Goal: Transaction & Acquisition: Purchase product/service

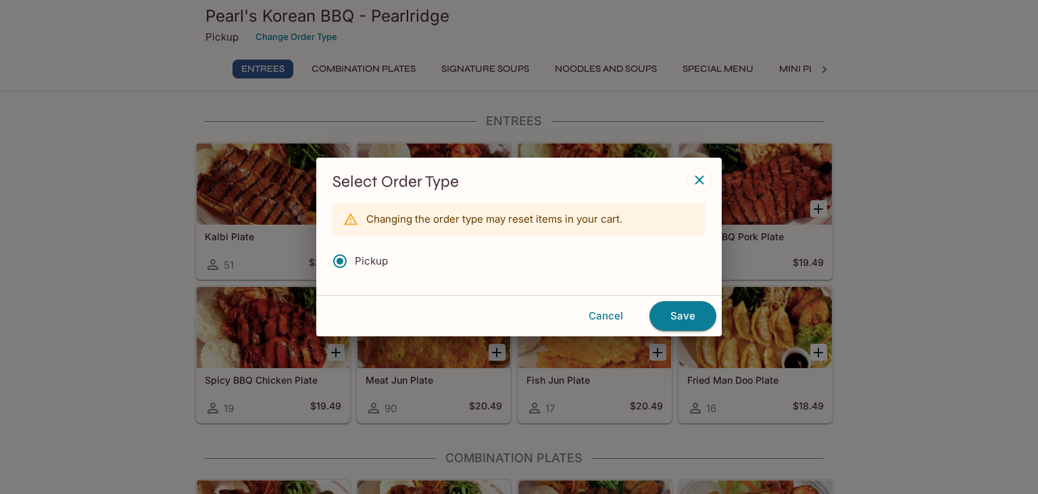
click at [700, 174] on icon "button" at bounding box center [700, 180] width 16 height 16
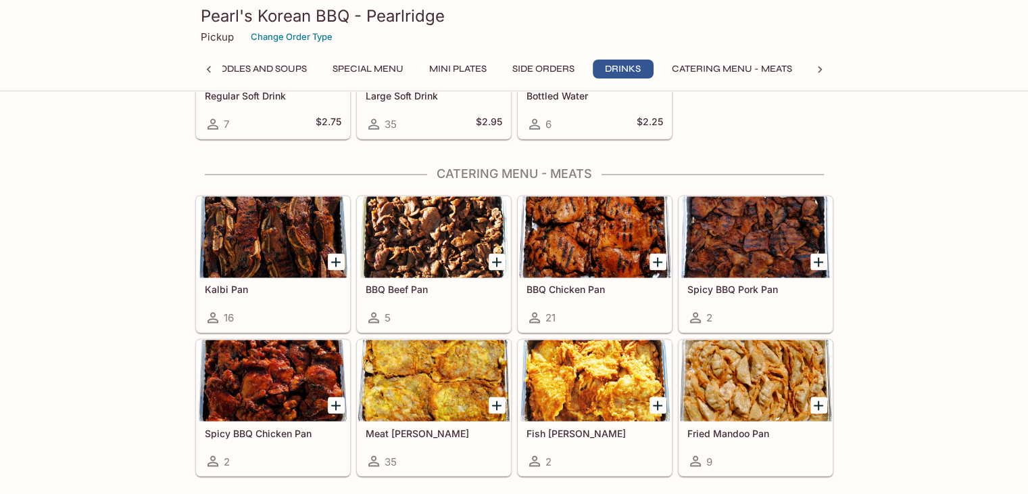
scroll to position [2231, 0]
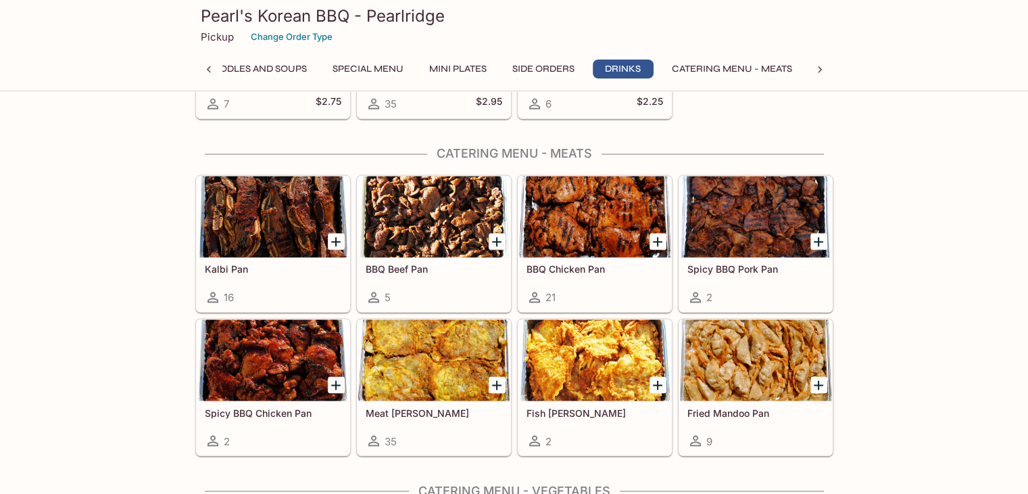
click at [500, 236] on icon "Add BBQ Beef Pan" at bounding box center [497, 241] width 16 height 16
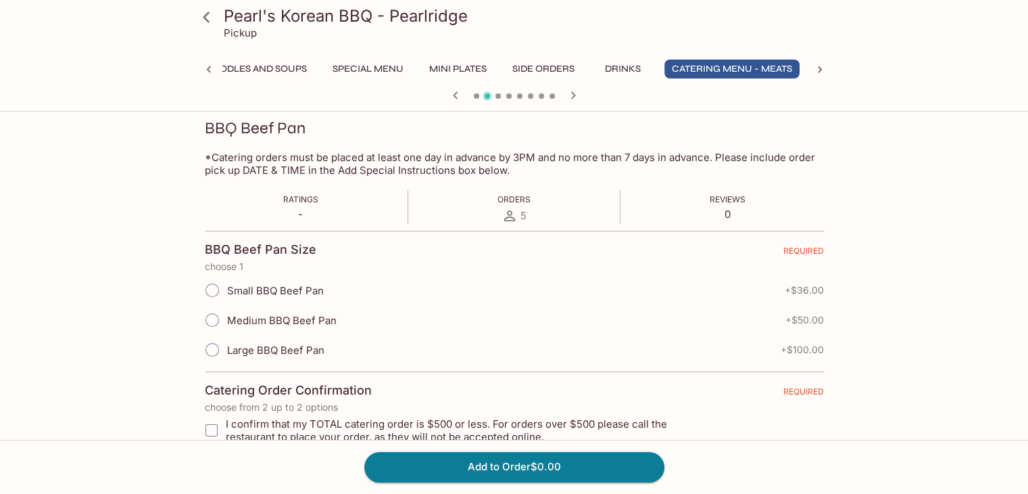
scroll to position [270, 0]
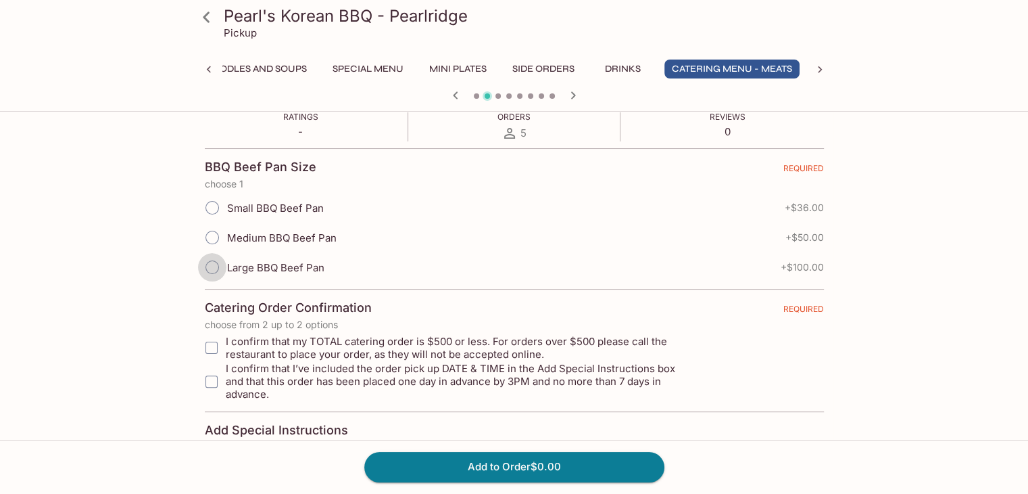
click at [206, 267] on input "Large BBQ Beef Pan" at bounding box center [212, 267] width 28 height 28
radio input "true"
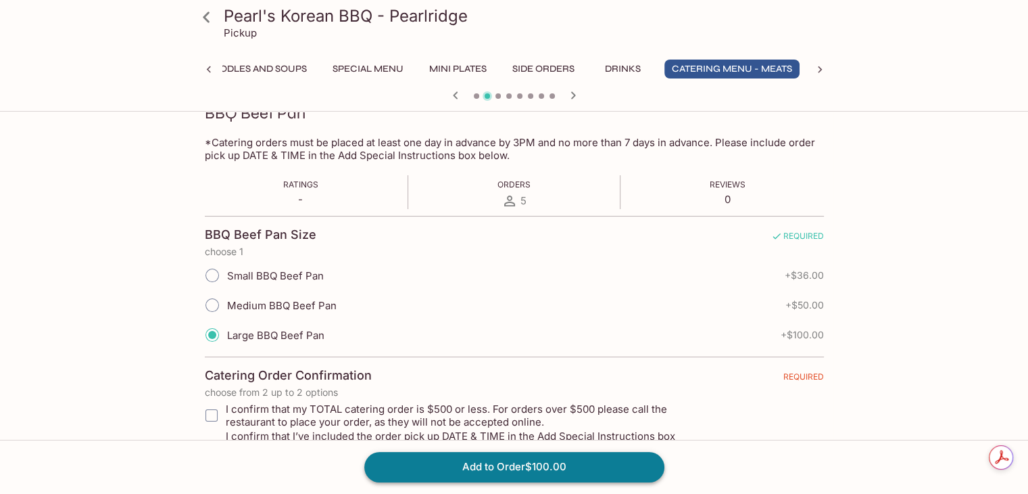
scroll to position [0, 0]
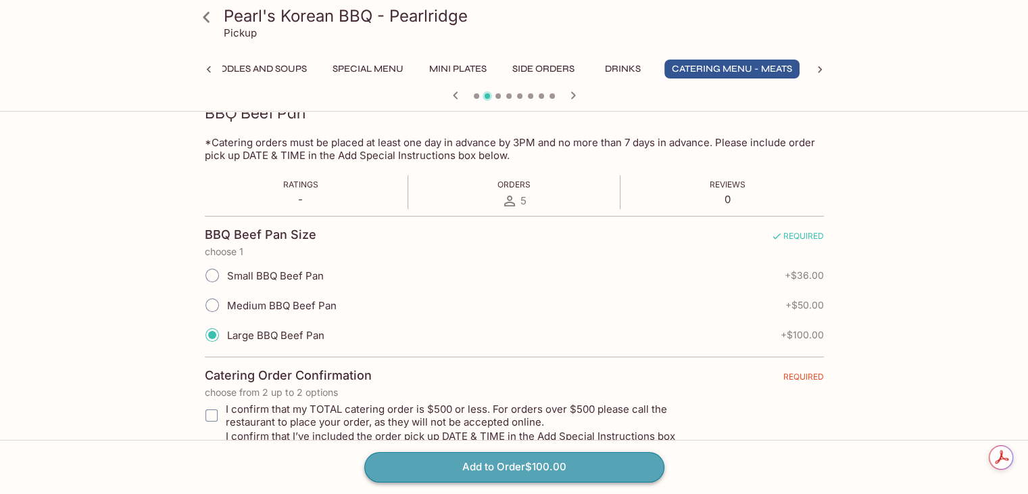
click at [573, 469] on button "Add to Order $100.00" at bounding box center [514, 467] width 300 height 30
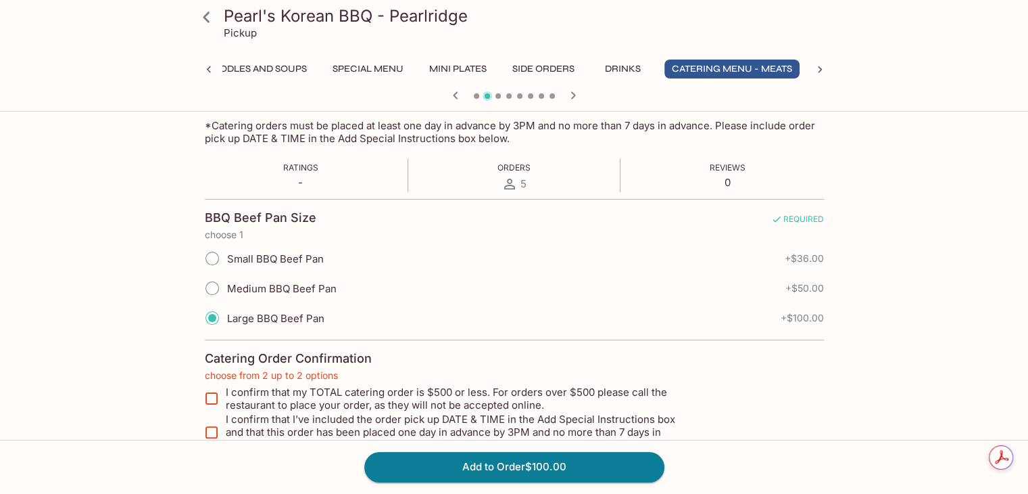
scroll to position [355, 0]
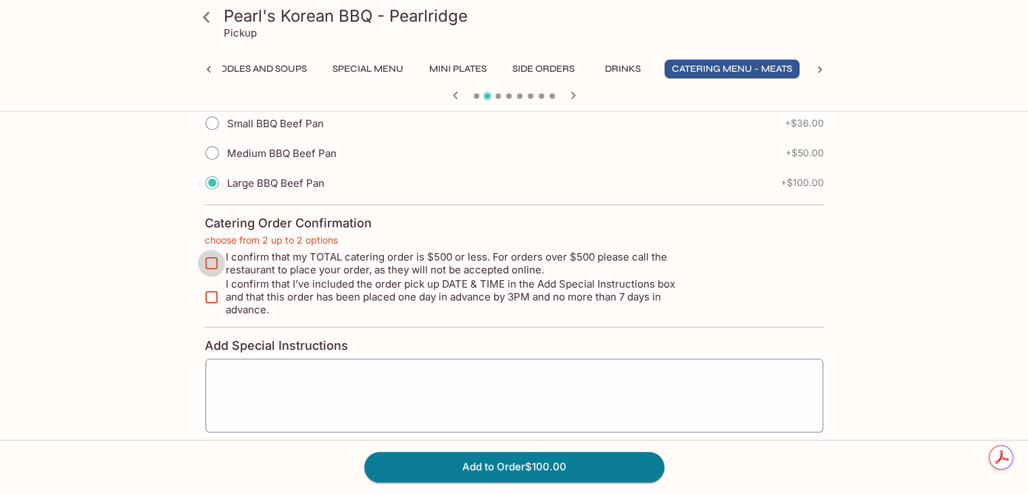
click at [207, 262] on input "I confirm that my TOTAL catering order is $500 or less. For orders over $500 pl…" at bounding box center [211, 262] width 27 height 27
checkbox input "true"
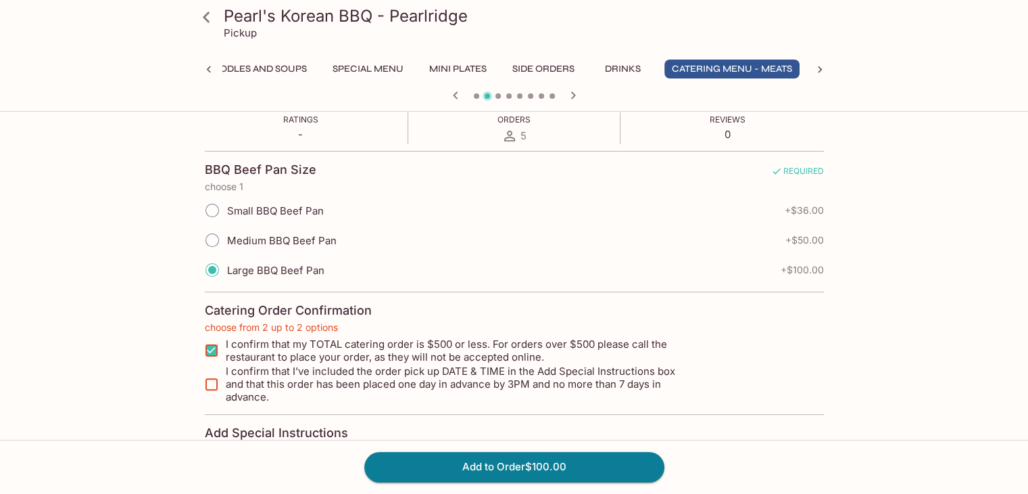
scroll to position [408, 0]
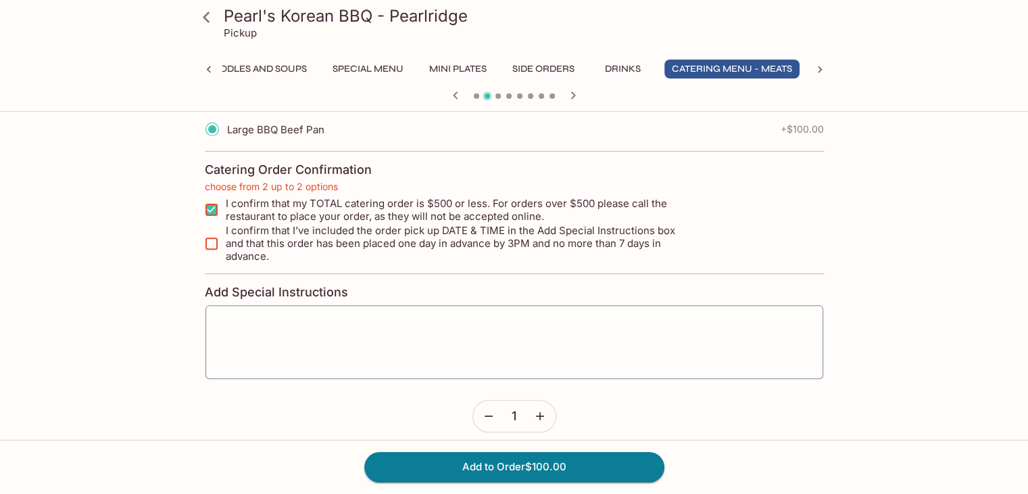
click at [216, 243] on input "I confirm that I’ve included the order pick up DATE & TIME in the Add Special I…" at bounding box center [211, 243] width 27 height 27
checkbox input "true"
click at [322, 316] on textarea at bounding box center [514, 341] width 599 height 51
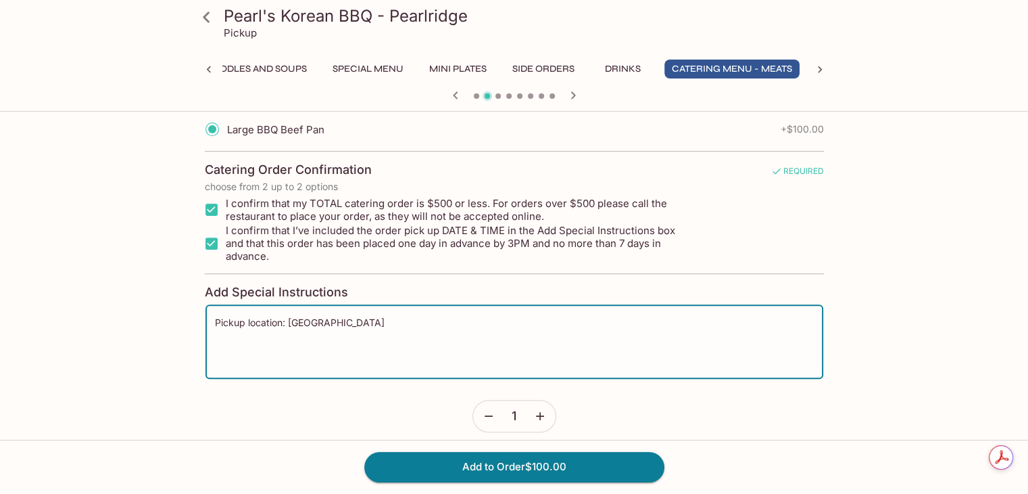
click at [293, 316] on textarea "Pickup location: [GEOGRAPHIC_DATA]" at bounding box center [514, 341] width 599 height 51
type textarea "Pickup location: [GEOGRAPHIC_DATA]"
drag, startPoint x: 362, startPoint y: 325, endPoint x: 168, endPoint y: 333, distance: 193.5
click at [168, 333] on div "Pearl's Korean BBQ - Pearlridge Pickup Entrees Combination Plates Signature Sou…" at bounding box center [514, 107] width 865 height 797
click at [342, 316] on textarea "Pickup [DATE]" at bounding box center [514, 341] width 599 height 51
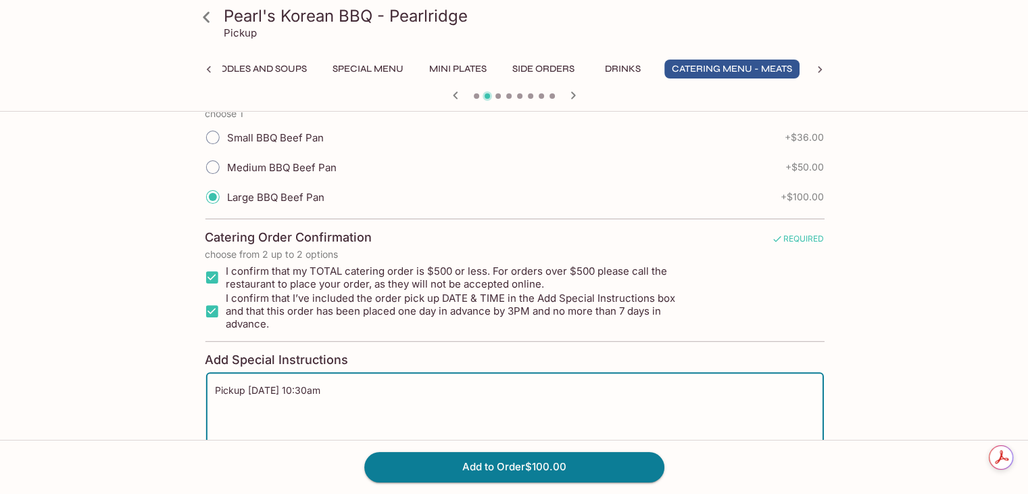
scroll to position [408, 0]
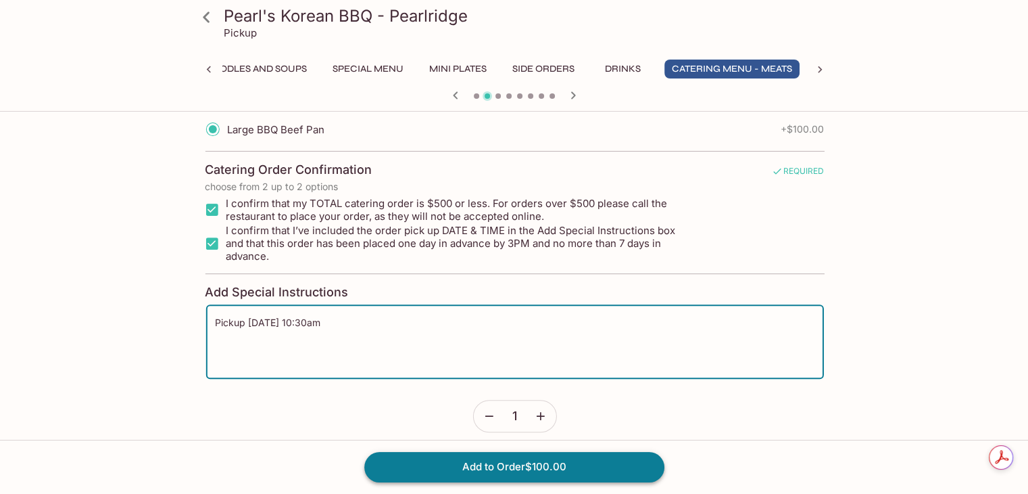
type textarea "Pickup [DATE] 10:30am"
click at [556, 462] on button "Add to Order $100.00" at bounding box center [514, 467] width 300 height 30
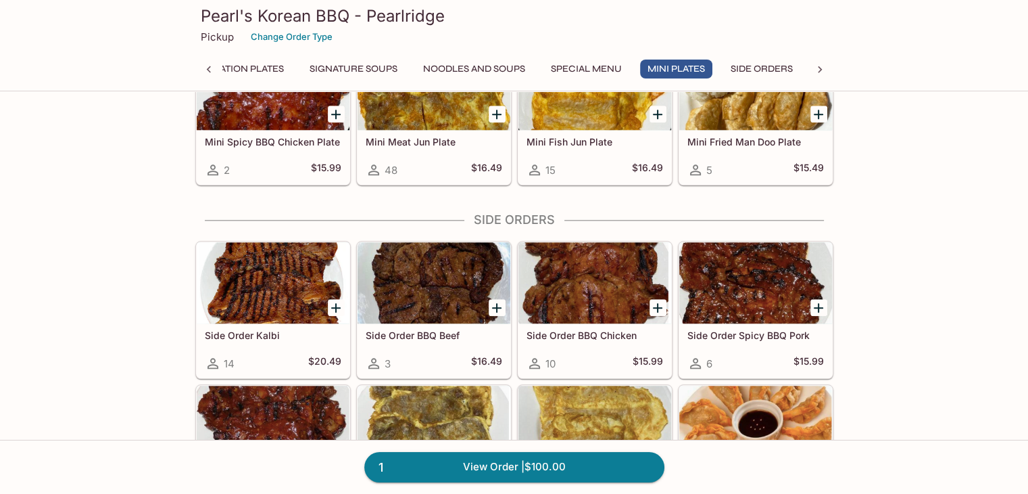
scroll to position [1623, 0]
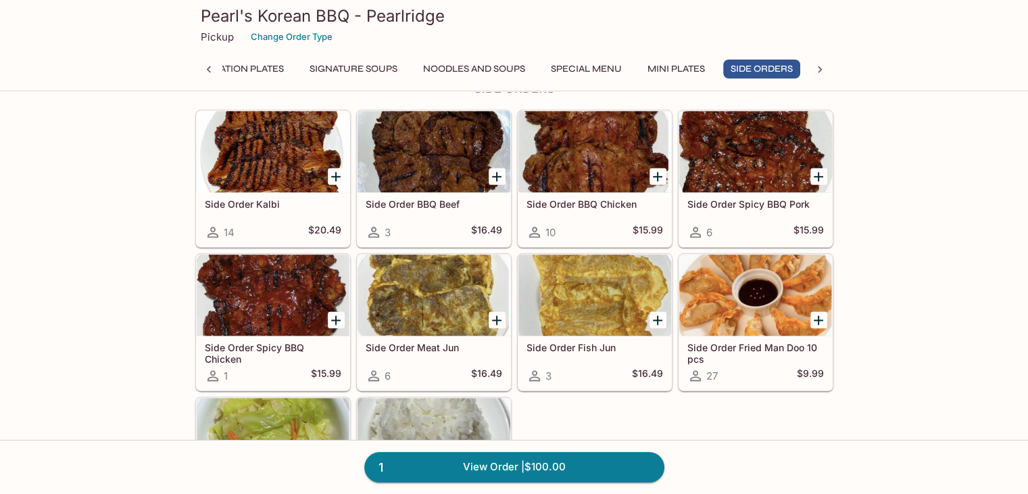
click at [208, 72] on icon at bounding box center [209, 70] width 14 height 14
click at [208, 72] on div "Entrees Combination Plates Signature Soups Noodles and Soups Special Menu Mini …" at bounding box center [514, 72] width 638 height 27
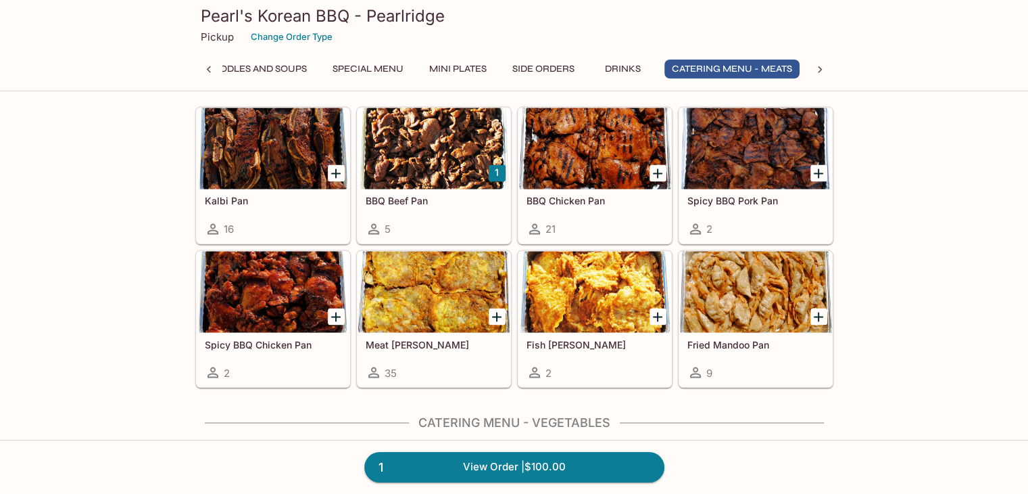
scroll to position [2299, 0]
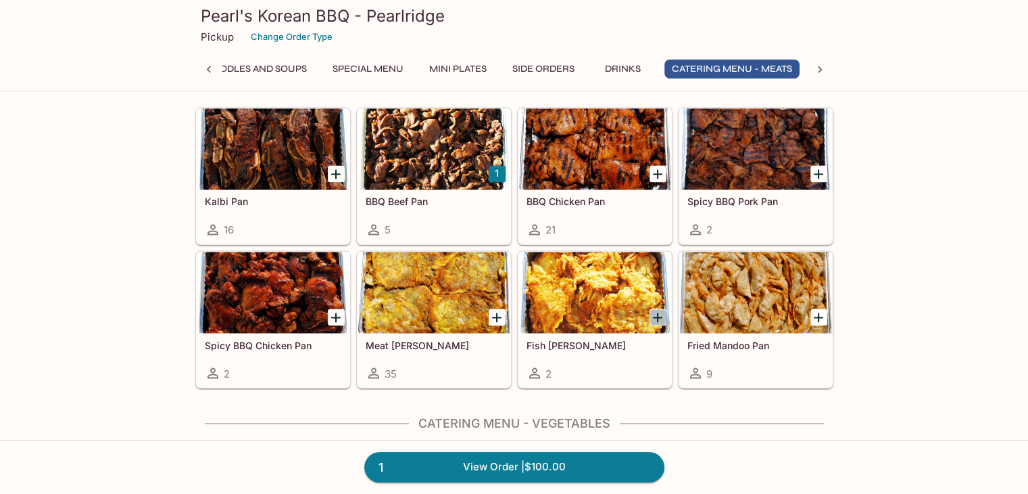
click at [658, 312] on icon "Add Fish Jun Pan" at bounding box center [657, 316] width 9 height 9
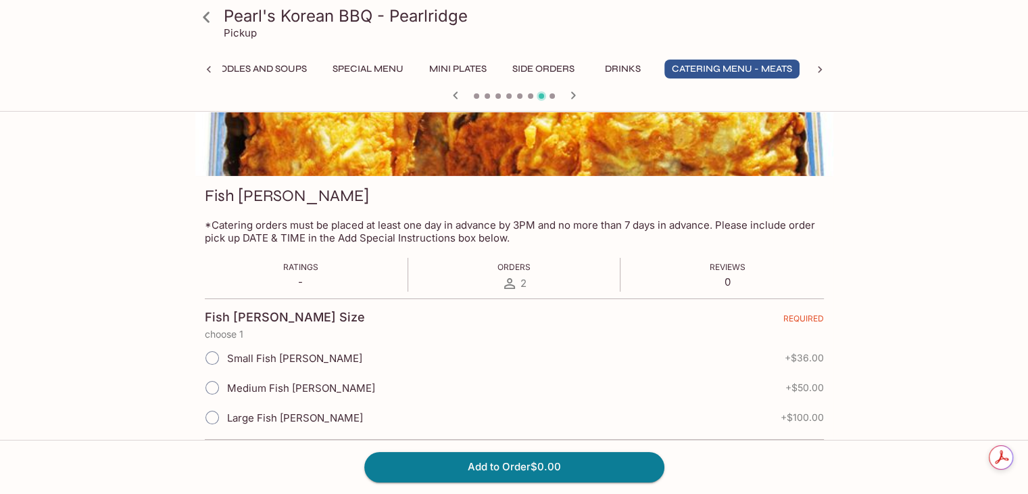
scroll to position [270, 0]
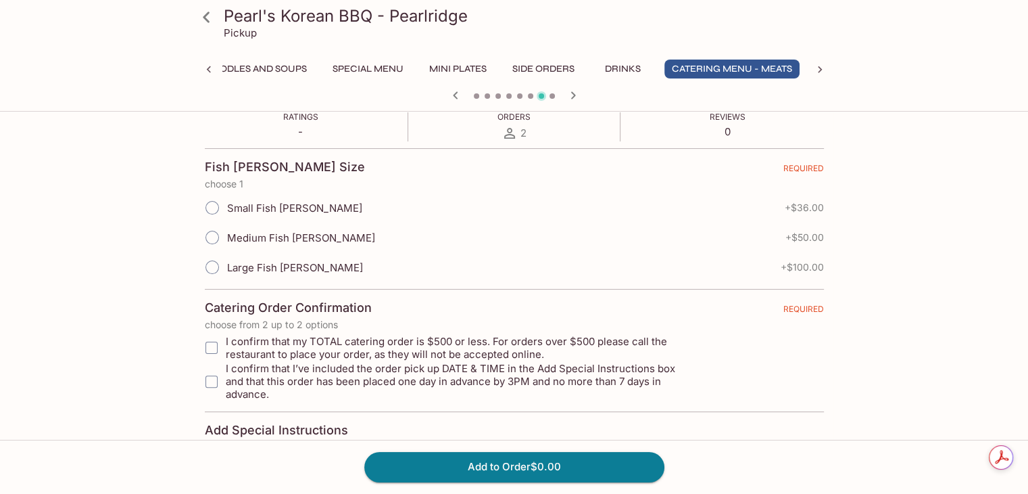
click at [212, 266] on input "Large Fish [PERSON_NAME]" at bounding box center [212, 267] width 28 height 28
radio input "true"
click at [214, 347] on input "I confirm that my TOTAL catering order is $500 or less. For orders over $500 pl…" at bounding box center [211, 347] width 27 height 27
checkbox input "true"
click at [209, 371] on input "I confirm that I’ve included the order pick up DATE & TIME in the Add Special I…" at bounding box center [211, 381] width 27 height 27
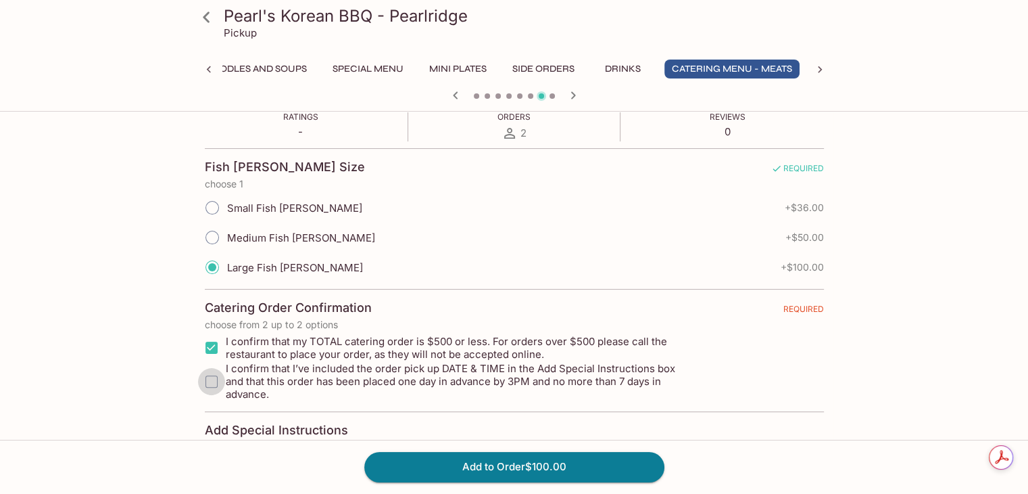
checkbox input "true"
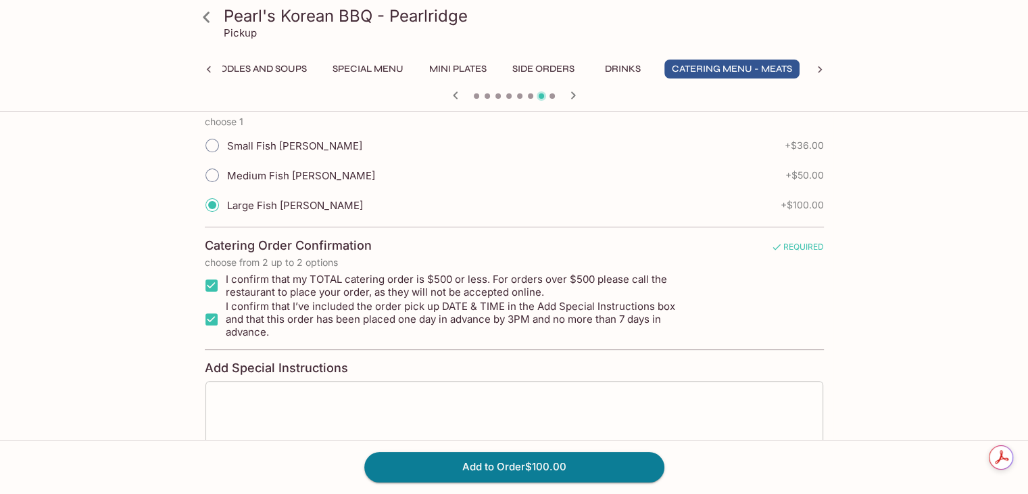
scroll to position [406, 0]
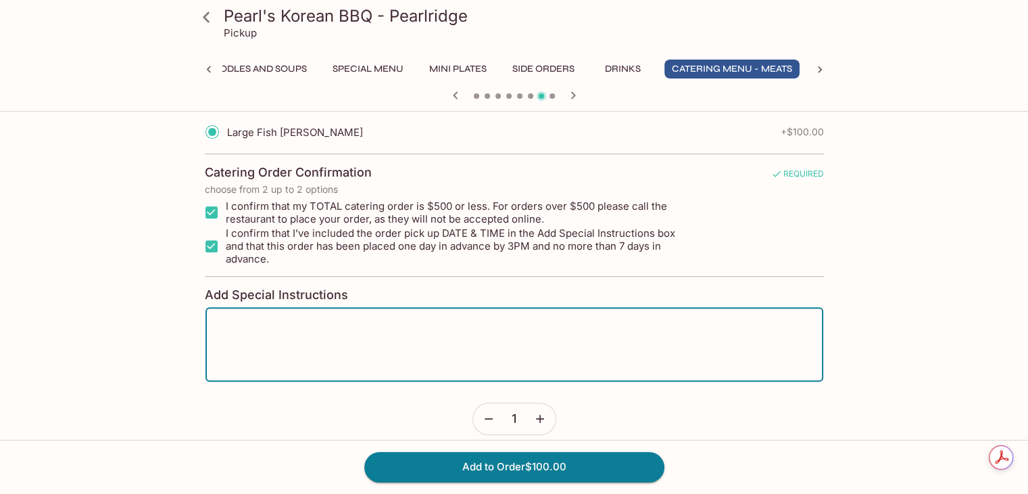
click at [281, 318] on textarea at bounding box center [514, 343] width 599 height 51
type textarea "P"
type textarea "p"
click at [208, 312] on div "[DATE] 10:30am x ​" at bounding box center [514, 344] width 619 height 75
click at [216, 318] on textarea "[DATE] 10:30am" at bounding box center [514, 343] width 599 height 51
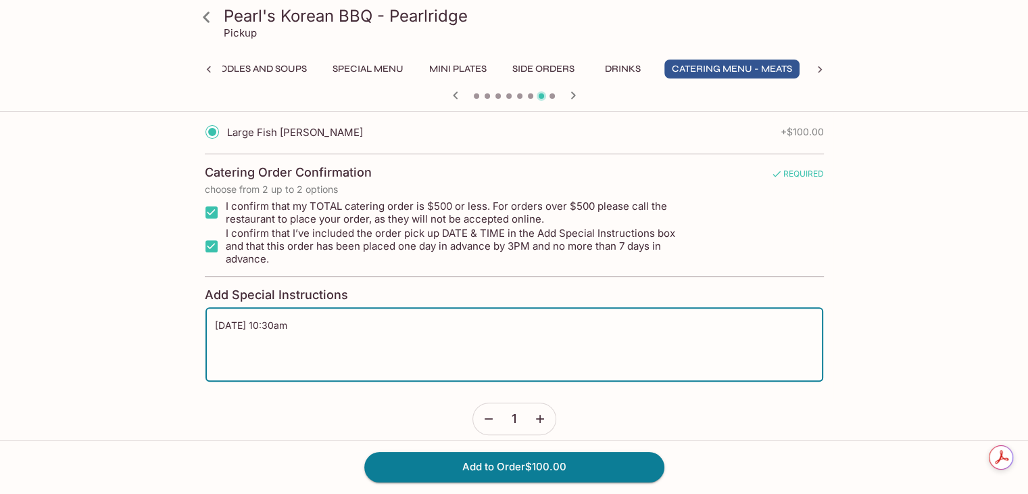
click at [345, 352] on textarea "[DATE] 10:30am" at bounding box center [514, 343] width 599 height 51
click at [396, 324] on textarea "[DATE] 10:30am" at bounding box center [514, 343] width 599 height 51
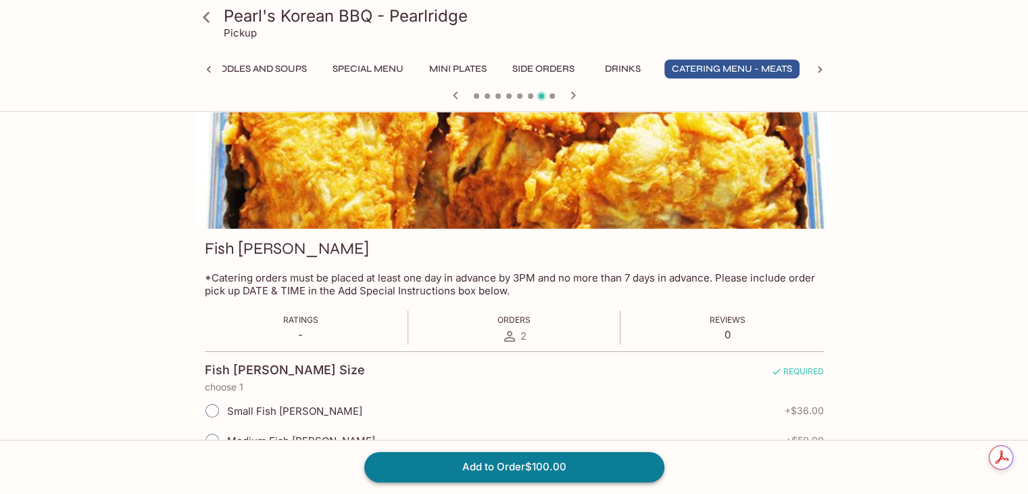
scroll to position [0, 0]
type textarea "[DATE] 10:30am"
click at [600, 473] on button "Add to Order $100.00" at bounding box center [514, 467] width 300 height 30
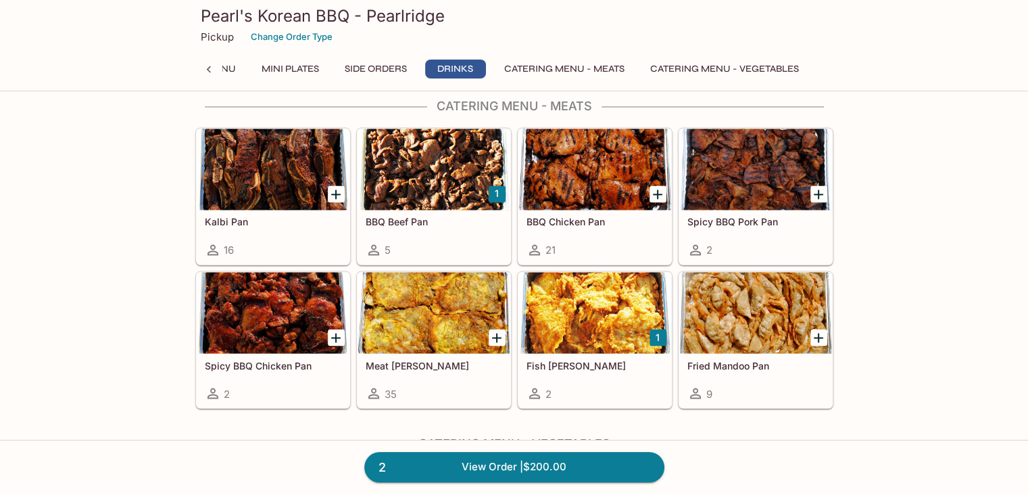
scroll to position [2299, 0]
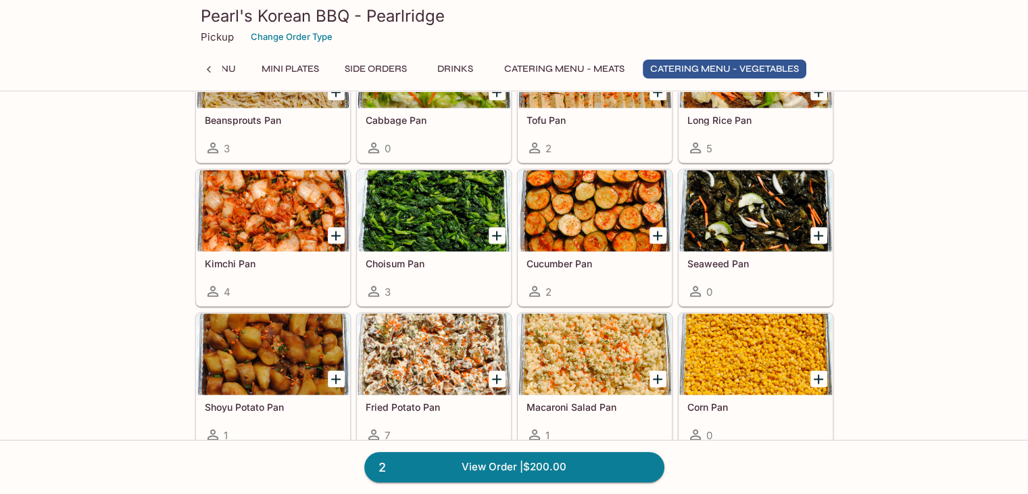
scroll to position [2839, 0]
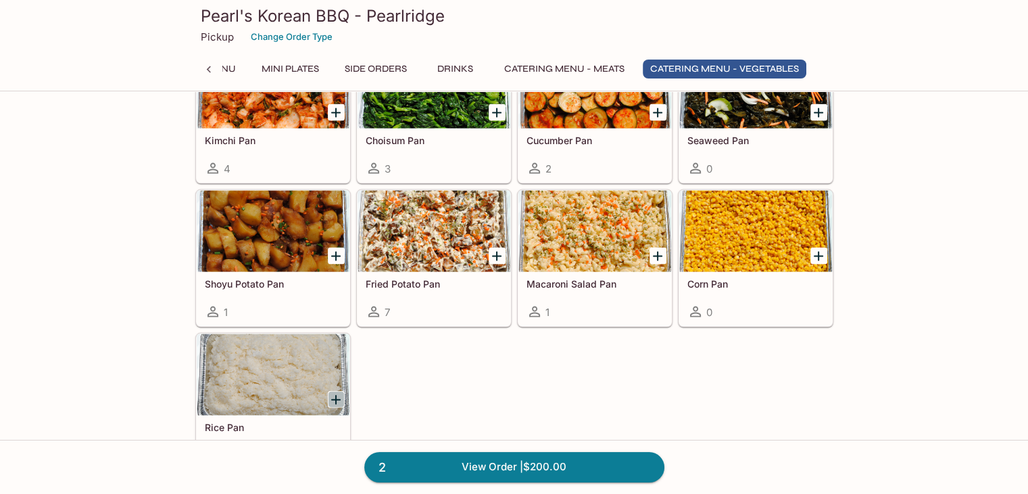
click at [338, 393] on icon "Add Rice Pan" at bounding box center [336, 399] width 16 height 16
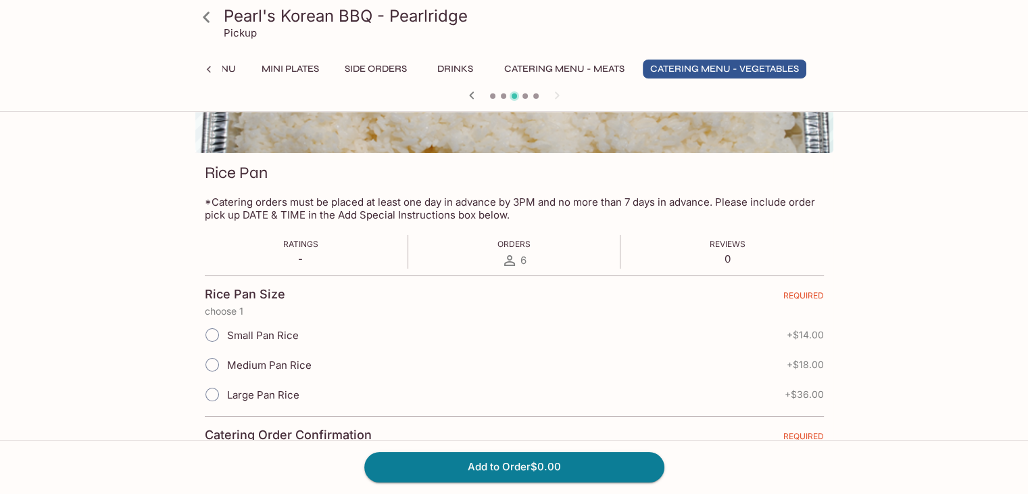
scroll to position [270, 0]
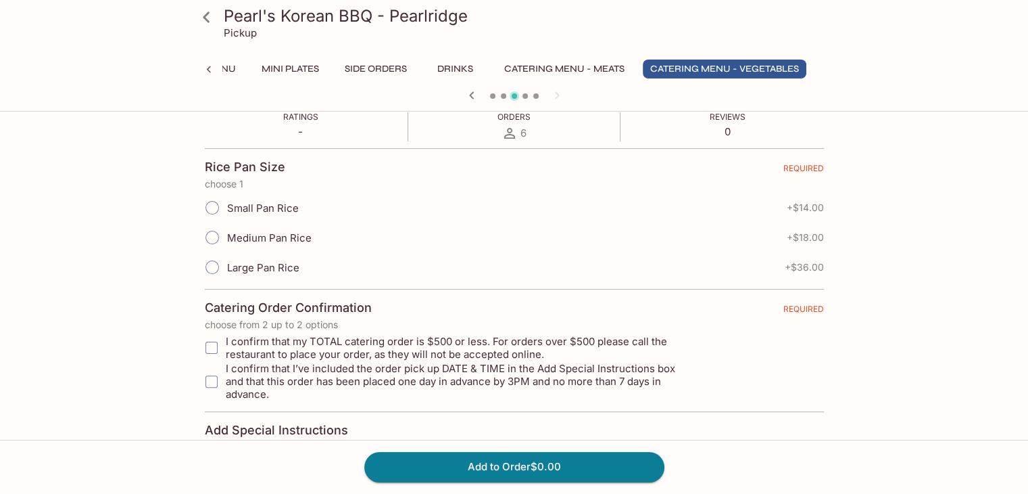
click at [521, 129] on span "6" at bounding box center [524, 132] width 6 height 13
click at [216, 241] on input "Medium Pan Rice" at bounding box center [212, 237] width 28 height 28
radio input "true"
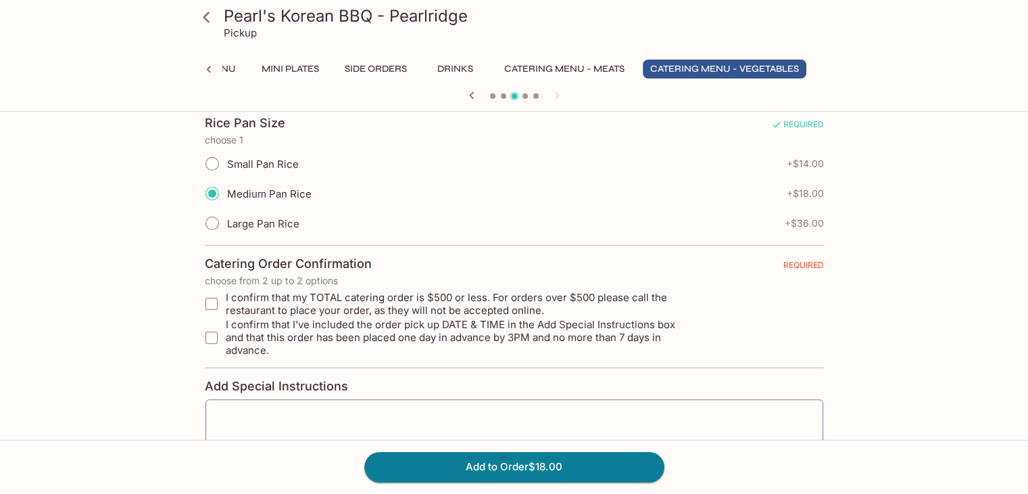
scroll to position [338, 0]
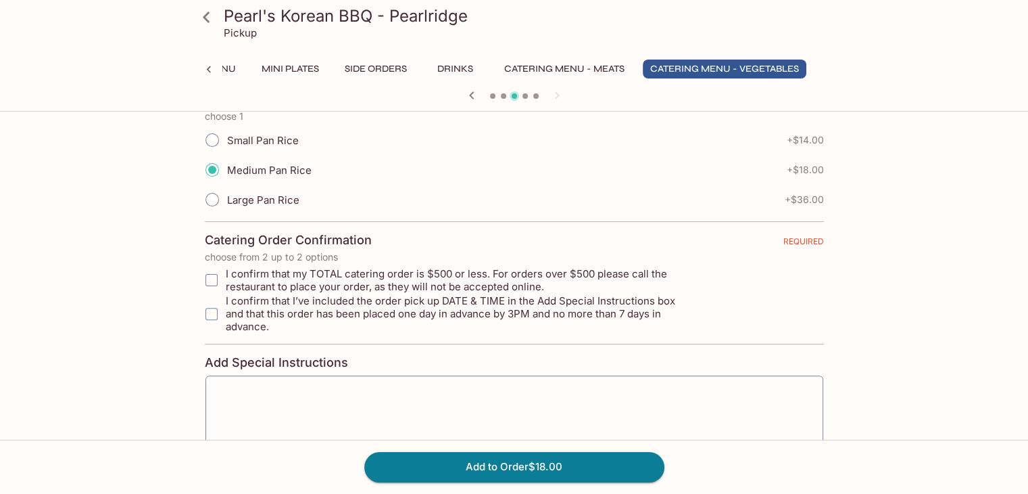
click at [216, 277] on input "I confirm that my TOTAL catering order is $500 or less. For orders over $500 pl…" at bounding box center [211, 279] width 27 height 27
checkbox input "true"
click at [214, 300] on input "I confirm that I’ve included the order pick up DATE & TIME in the Add Special I…" at bounding box center [211, 313] width 27 height 27
checkbox input "true"
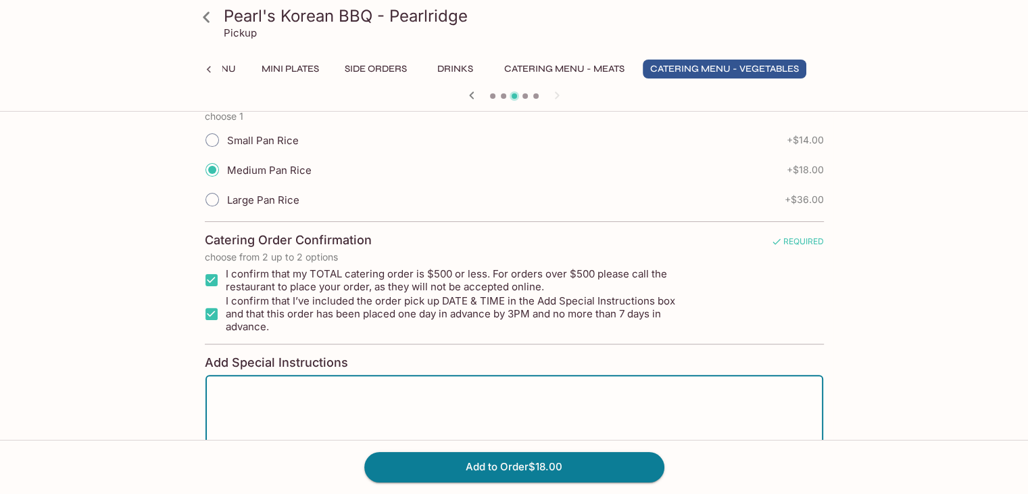
click at [237, 386] on textarea at bounding box center [514, 411] width 599 height 51
type textarea "1"
type textarea "[DATE] 10:30am"
click at [514, 468] on button "Add to Order $18.00" at bounding box center [514, 467] width 300 height 30
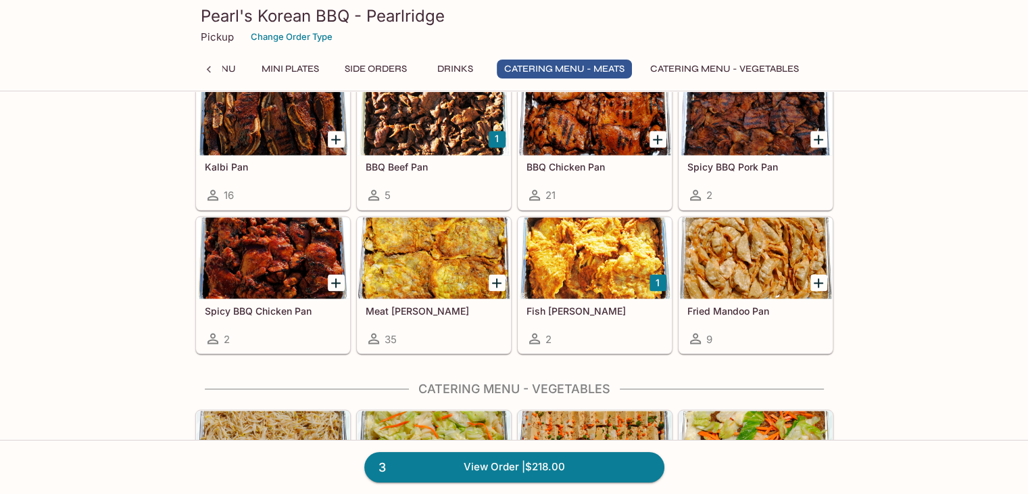
scroll to position [2265, 0]
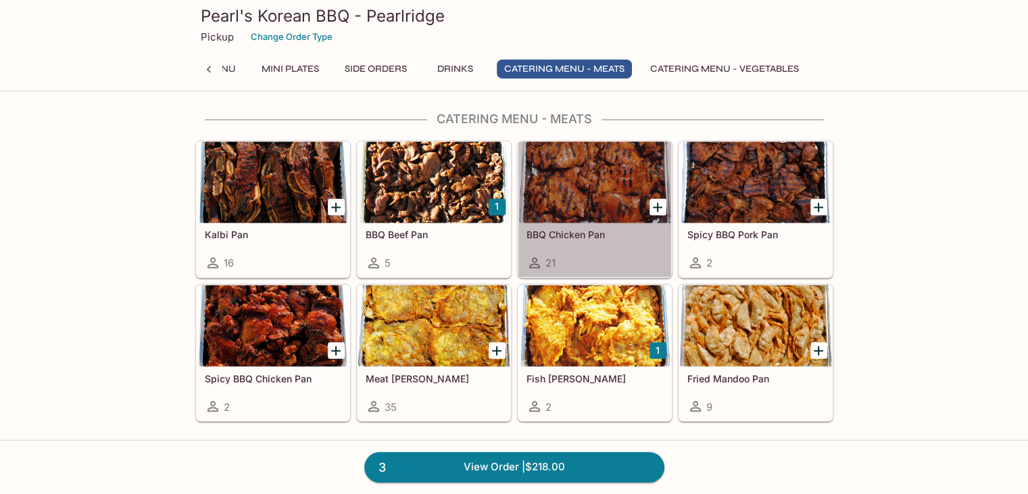
click at [587, 206] on div at bounding box center [595, 181] width 153 height 81
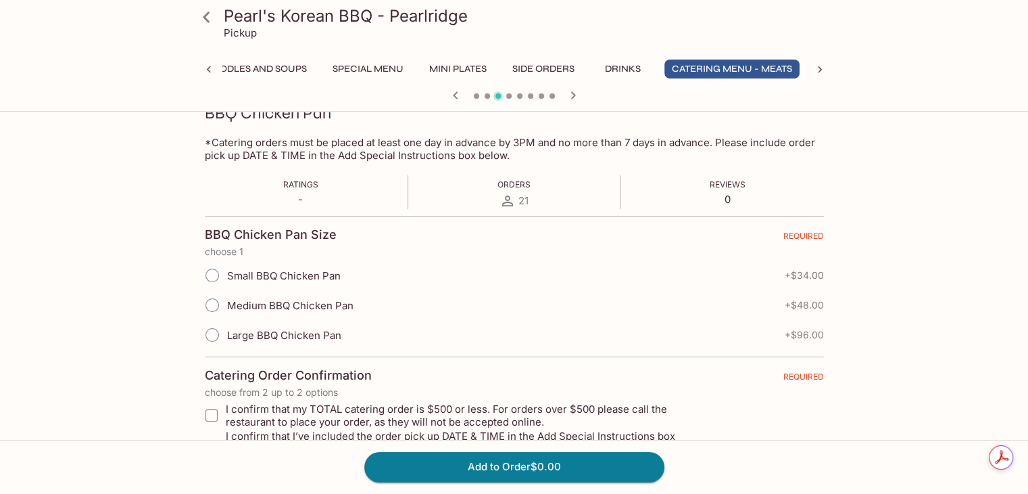
scroll to position [270, 0]
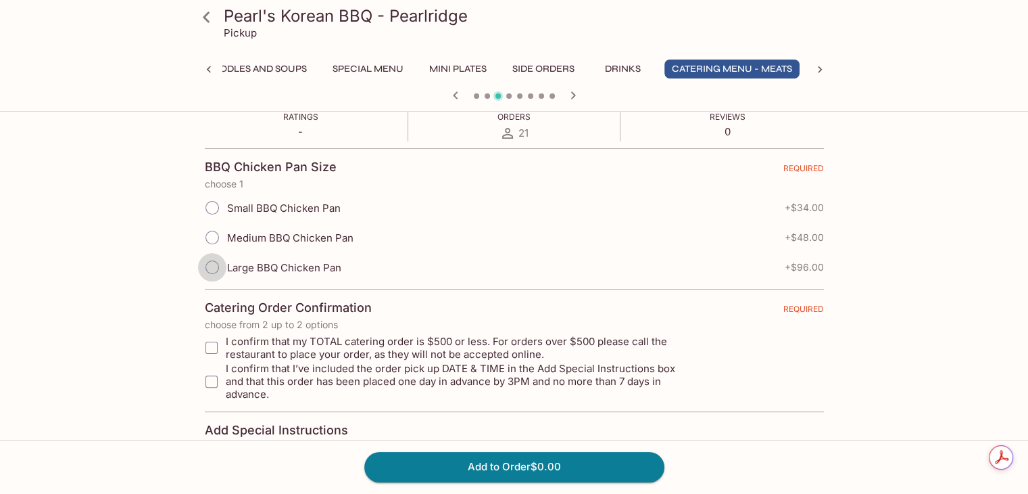
click at [216, 260] on input "Large BBQ Chicken Pan" at bounding box center [212, 267] width 28 height 28
radio input "true"
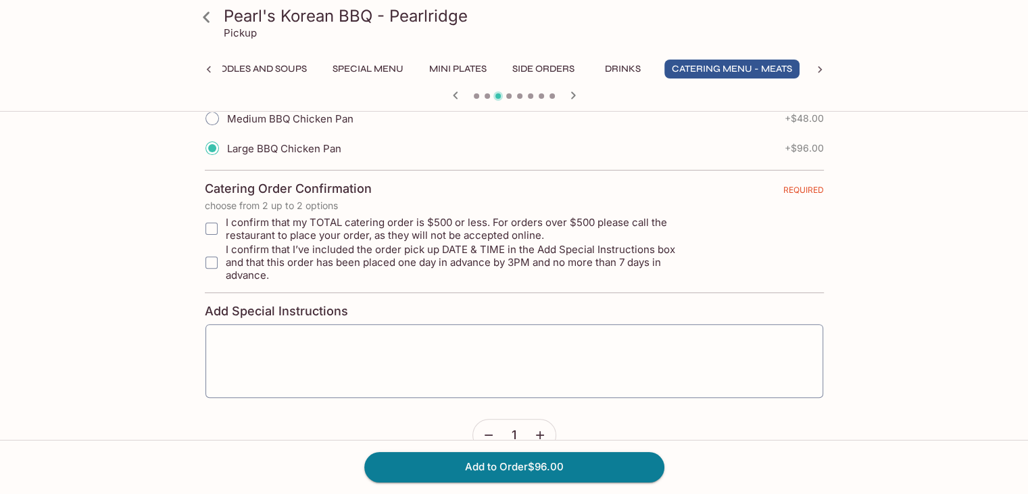
scroll to position [406, 0]
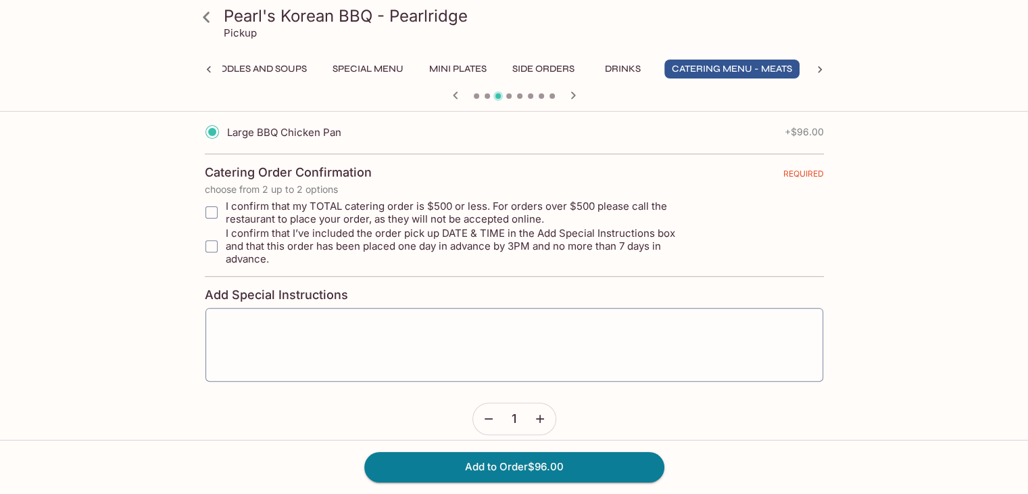
click at [211, 208] on input "I confirm that my TOTAL catering order is $500 or less. For orders over $500 pl…" at bounding box center [211, 212] width 27 height 27
checkbox input "true"
click at [213, 236] on input "I confirm that I’ve included the order pick up DATE & TIME in the Add Special I…" at bounding box center [211, 246] width 27 height 27
checkbox input "true"
click at [296, 318] on textarea at bounding box center [514, 343] width 599 height 51
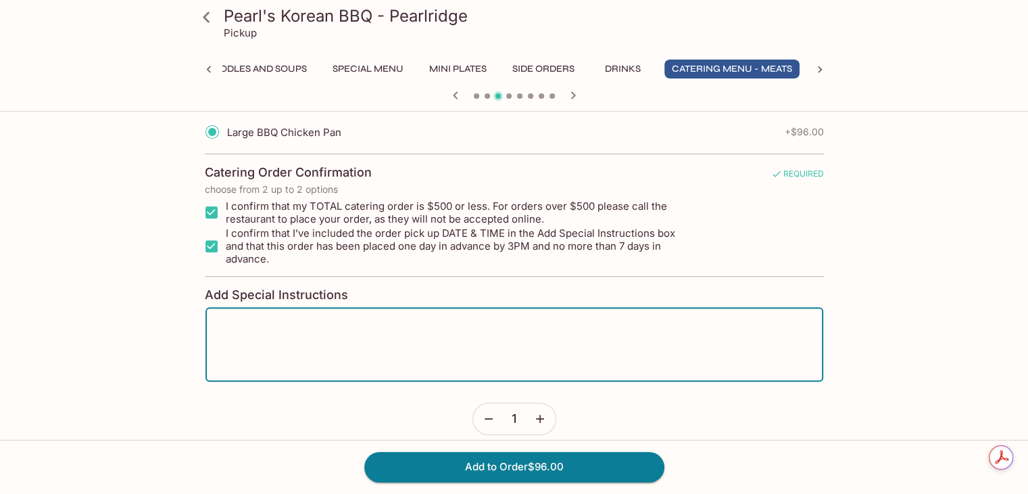
scroll to position [0, 0]
type textarea "[DATE] 10:30am"
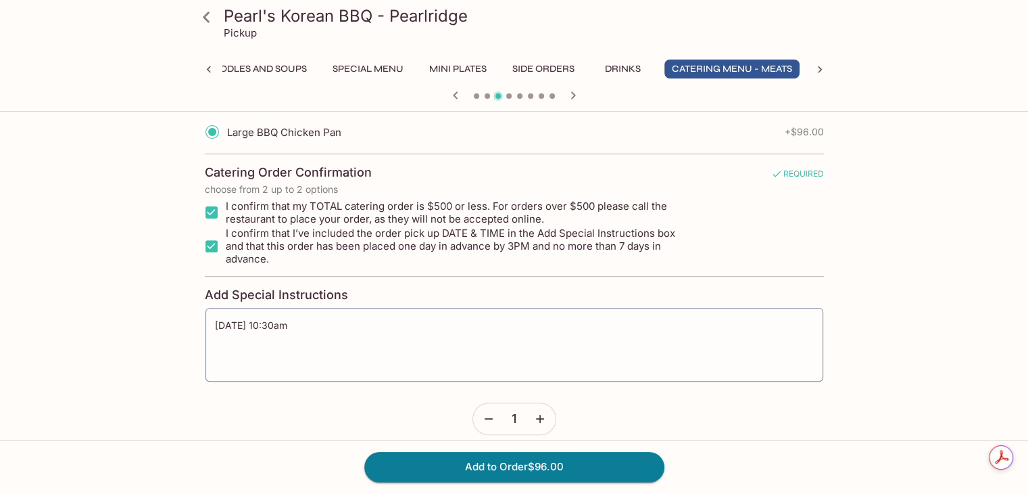
click at [710, 411] on form "BBQ Chicken Pan Size REQUIRED choose 1 Small BBQ Chicken Pan + $34.00 Medium BB…" at bounding box center [514, 224] width 619 height 422
click at [612, 469] on button "Add to Order $96.00" at bounding box center [514, 467] width 300 height 30
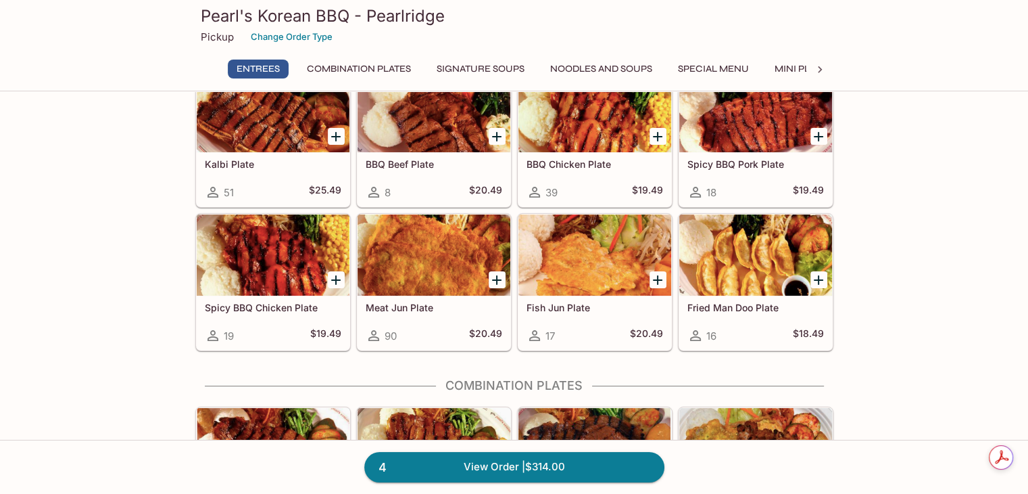
scroll to position [135, 0]
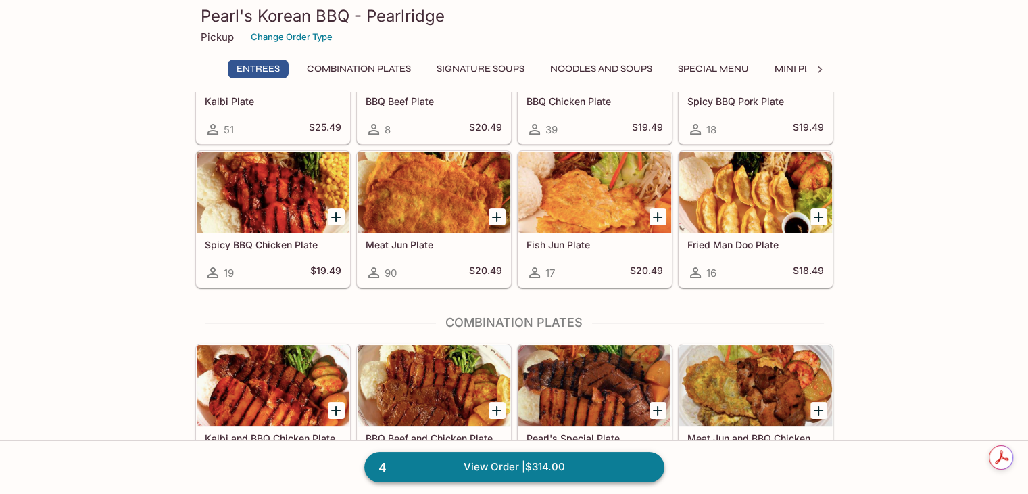
click at [603, 463] on link "4 View Order | $314.00" at bounding box center [514, 467] width 300 height 30
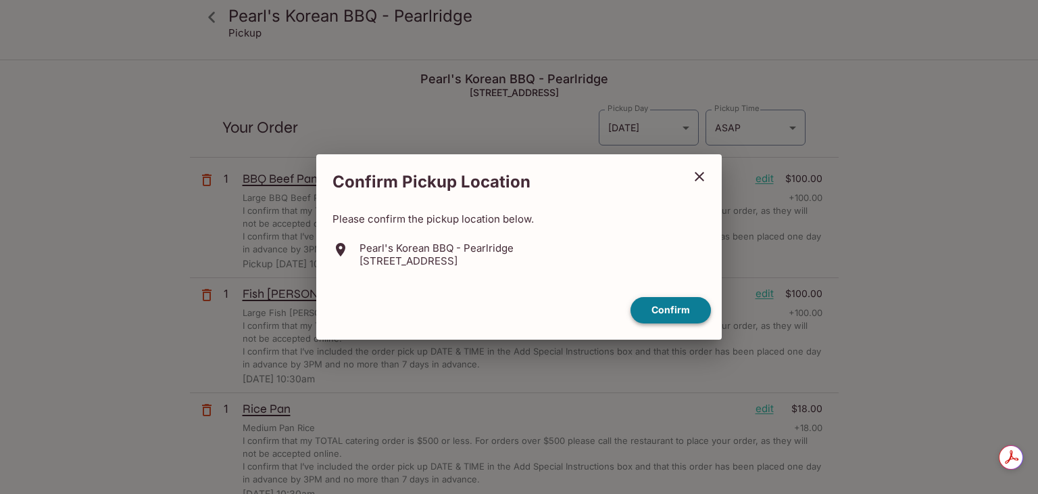
click at [685, 306] on button "Confirm" at bounding box center [671, 310] width 80 height 26
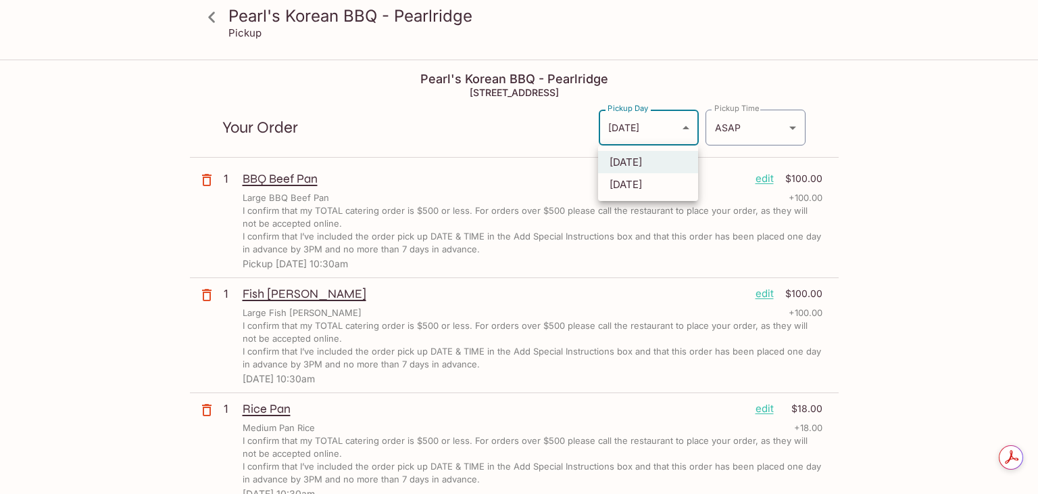
click at [665, 139] on body "Pearl's Korean BBQ - Pearlridge Pickup Pearl's Korean BBQ - Pearlridge 98-[STRE…" at bounding box center [519, 308] width 1038 height 494
click at [648, 187] on li "[DATE]" at bounding box center [648, 184] width 100 height 22
type input "[DATE]"
type input "[DATE]T21:00:00.000000Z"
click at [663, 135] on body "Pearl's Korean BBQ - Pearlridge Pickup Pearl's Korean BBQ - Pearlridge [STREET_…" at bounding box center [519, 308] width 1038 height 494
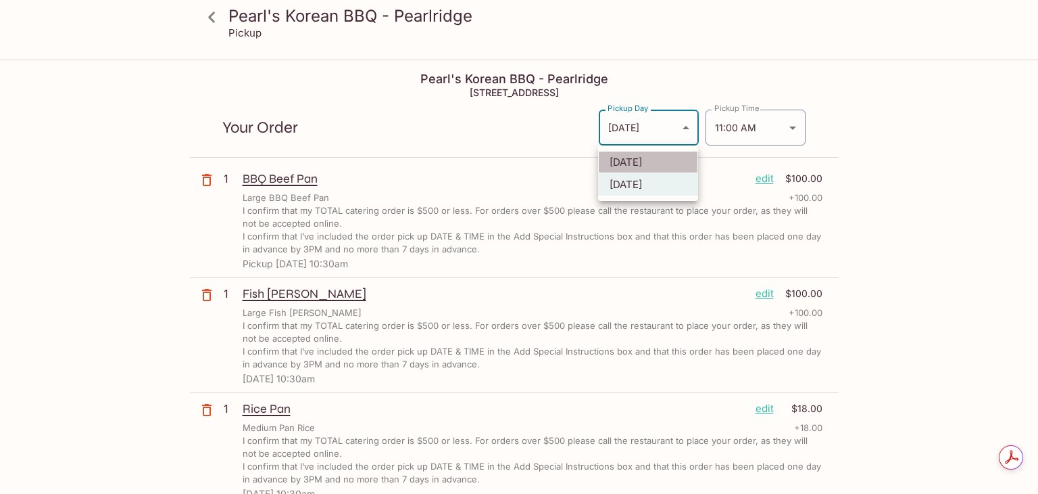
click at [657, 160] on li "[DATE]" at bounding box center [648, 162] width 100 height 22
type input "[DATE]"
type input "ASAP"
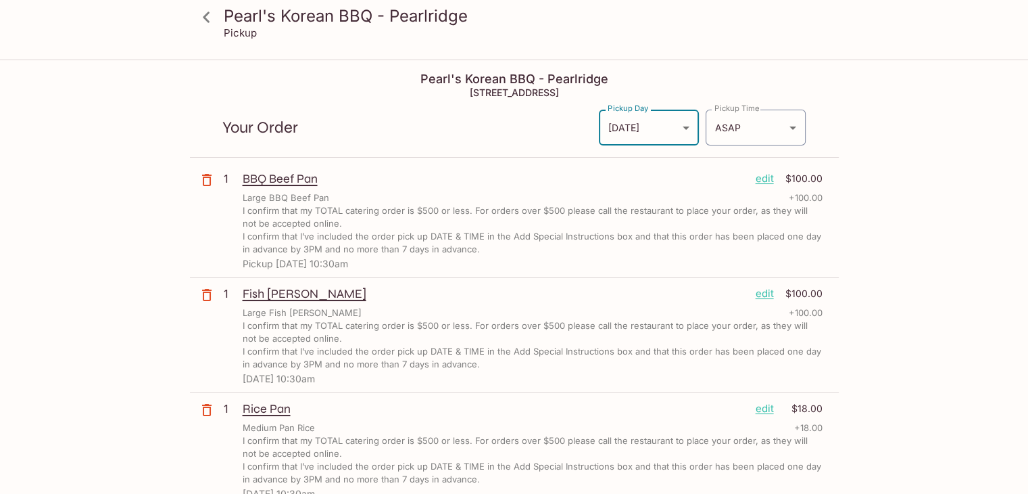
click at [205, 22] on icon at bounding box center [207, 17] width 24 height 24
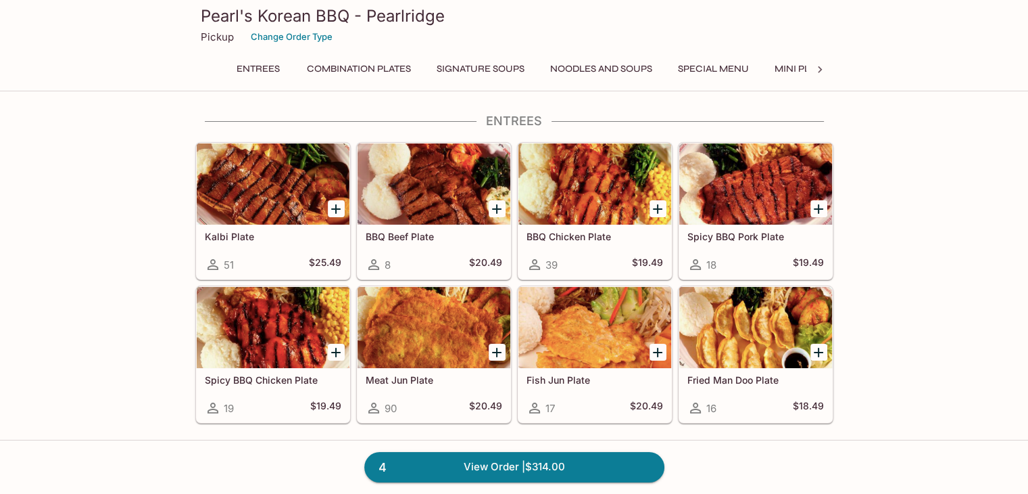
click at [815, 68] on icon at bounding box center [820, 70] width 14 height 14
click at [815, 68] on div "Entrees Combination Plates Signature Soups Noodles and Soups Special Menu Mini …" at bounding box center [514, 72] width 638 height 27
click at [586, 68] on button "Catering Menu - Meats" at bounding box center [564, 68] width 135 height 19
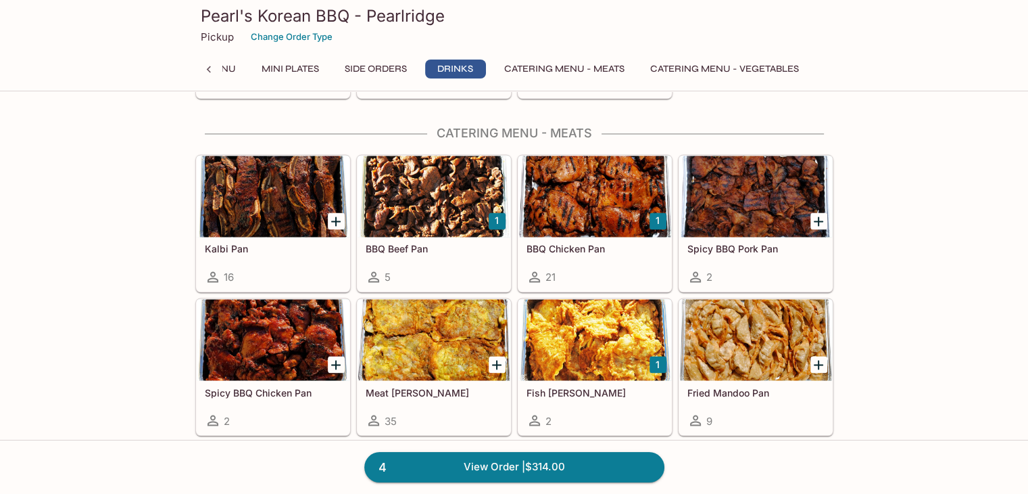
scroll to position [2255, 0]
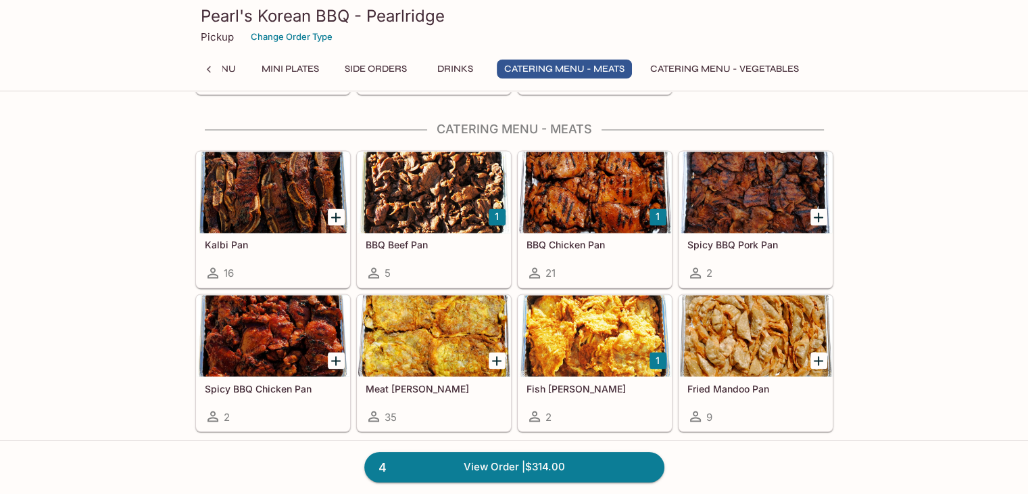
click at [260, 208] on div at bounding box center [273, 191] width 153 height 81
